Goal: Transaction & Acquisition: Purchase product/service

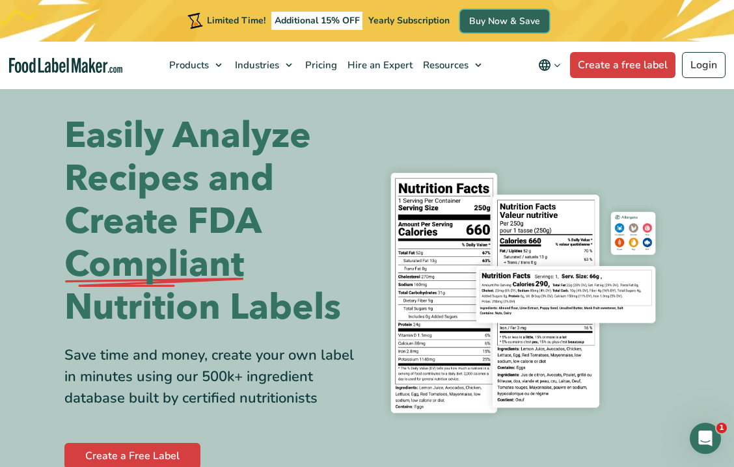
click at [499, 26] on link "Buy Now & Save" at bounding box center [504, 21] width 89 height 23
